Goal: Task Accomplishment & Management: Manage account settings

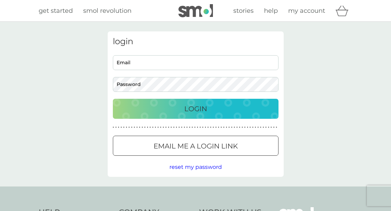
click at [133, 66] on input "Email" at bounding box center [196, 62] width 166 height 15
type input "[EMAIL_ADDRESS][DOMAIN_NAME]"
click at [195, 108] on button "Login" at bounding box center [196, 109] width 166 height 20
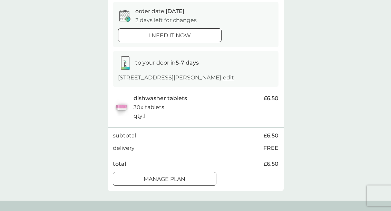
scroll to position [61, 0]
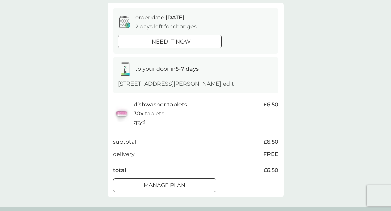
click at [185, 182] on p "Manage plan" at bounding box center [165, 185] width 42 height 9
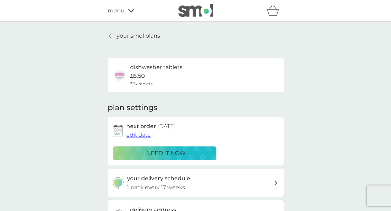
click at [143, 137] on span "edit date" at bounding box center [138, 134] width 25 height 7
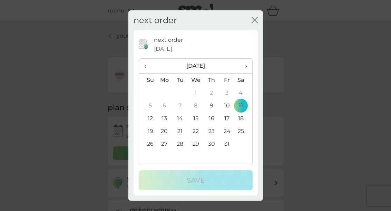
click at [245, 137] on td "25" at bounding box center [243, 131] width 17 height 13
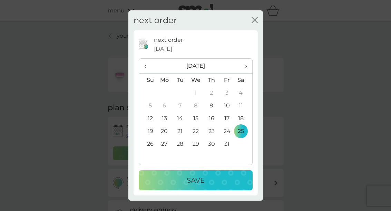
click at [214, 186] on div "Save" at bounding box center [196, 180] width 100 height 11
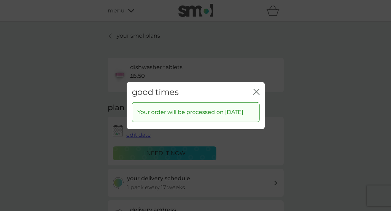
click at [258, 94] on icon "close" at bounding box center [257, 92] width 3 height 6
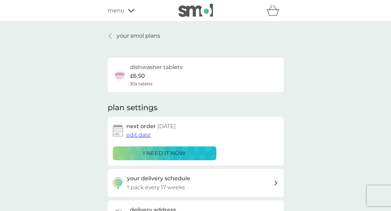
click at [278, 181] on div at bounding box center [276, 182] width 6 height 5
select select "119"
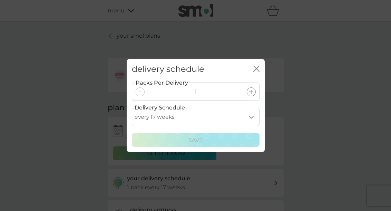
click at [254, 126] on select "every 1 week every 2 weeks every 3 weeks every 4 weeks every 5 weeks every 6 we…" at bounding box center [196, 117] width 128 height 18
click at [258, 72] on icon "close" at bounding box center [256, 69] width 6 height 6
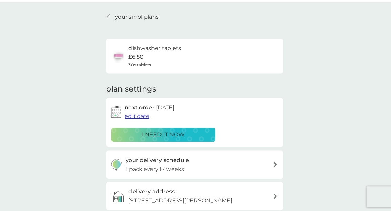
scroll to position [22, 0]
